Goal: Transaction & Acquisition: Book appointment/travel/reservation

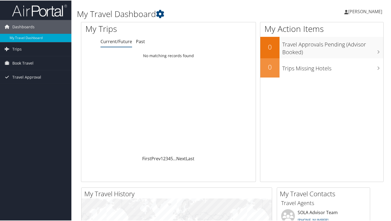
click at [139, 40] on link "Past" at bounding box center [140, 41] width 9 height 6
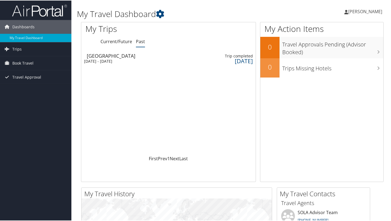
click at [39, 49] on link "Trips" at bounding box center [35, 49] width 71 height 14
click at [39, 69] on link "Past Trips" at bounding box center [35, 68] width 71 height 8
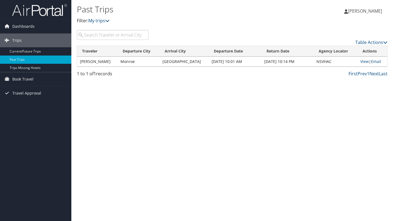
click at [36, 80] on link "Book Travel" at bounding box center [35, 79] width 71 height 14
click at [37, 100] on link "Book/Manage Online Trips" at bounding box center [35, 98] width 71 height 8
click at [40, 28] on link "Dashboards" at bounding box center [35, 26] width 71 height 14
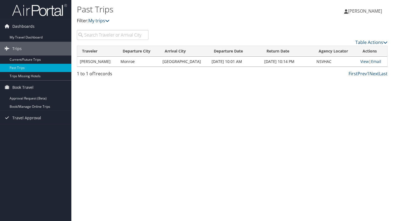
click at [40, 37] on link "My Travel Dashboard" at bounding box center [35, 37] width 71 height 8
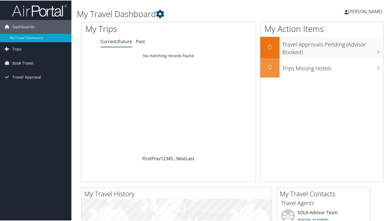
click at [23, 50] on link "Trips" at bounding box center [35, 49] width 71 height 14
click at [30, 86] on span "Book Travel" at bounding box center [22, 87] width 21 height 14
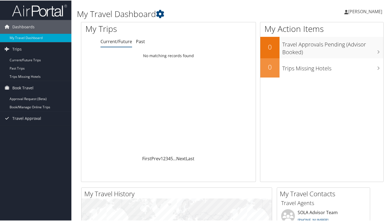
click at [38, 109] on link "Book/Manage Online Trips" at bounding box center [35, 106] width 71 height 8
